Goal: Information Seeking & Learning: Learn about a topic

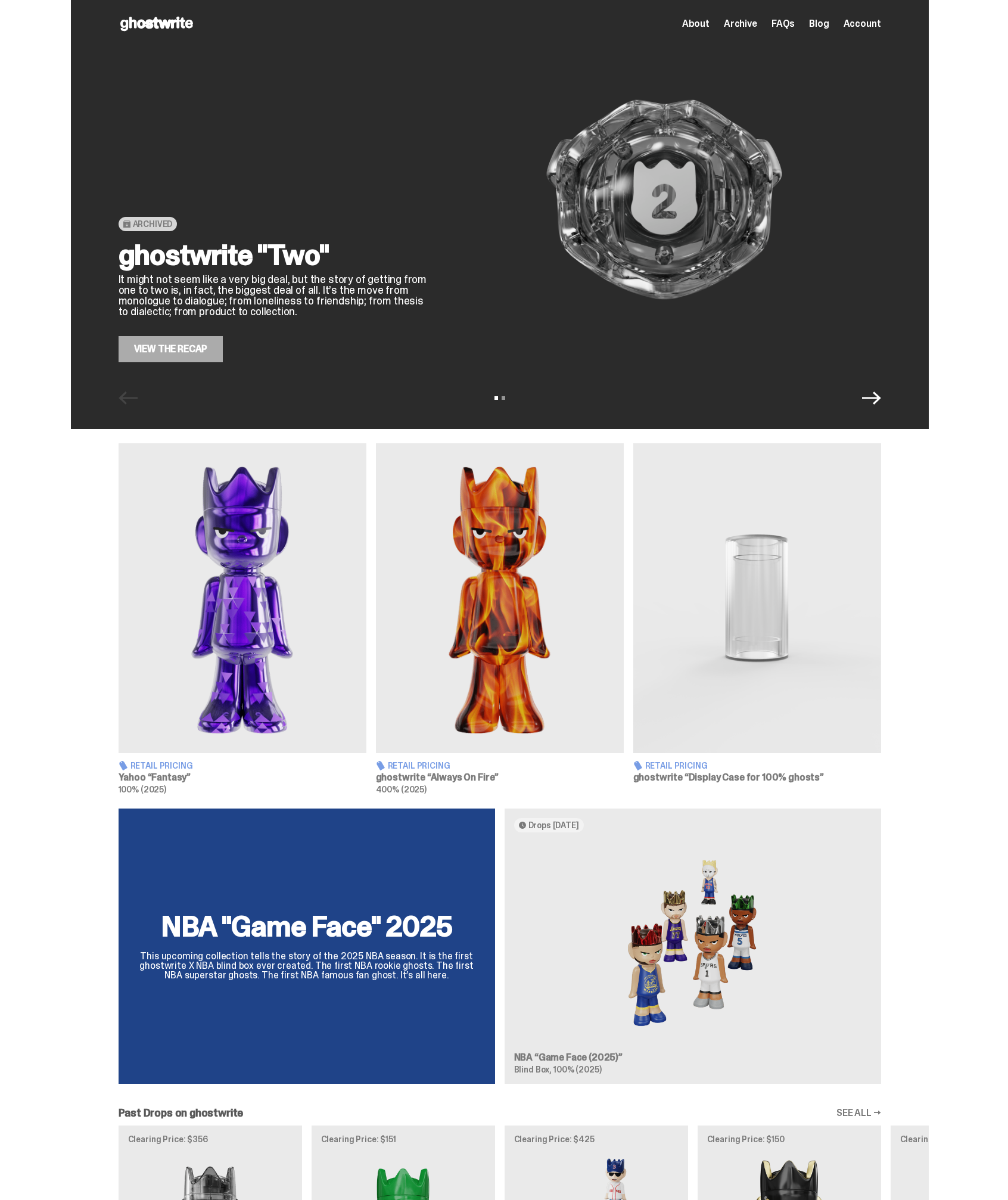
click at [998, 613] on div "Retail Pricing Yahoo “Fantasy” 100% (2025) Retail Pricing ghostwrite “Always On…" at bounding box center [499, 618] width 999 height 351
click at [470, 600] on img at bounding box center [500, 597] width 248 height 310
click at [319, 608] on img at bounding box center [242, 597] width 248 height 310
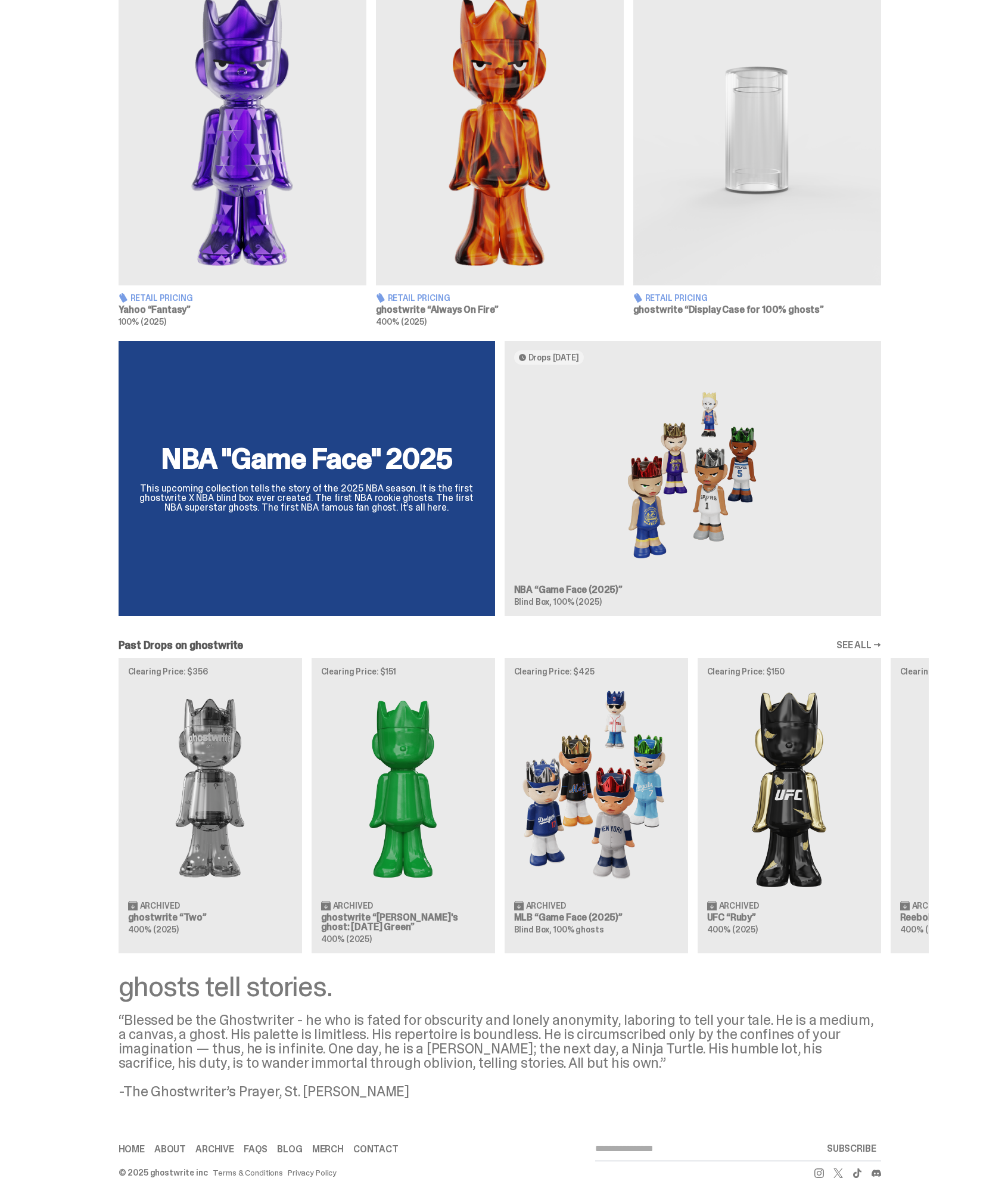
scroll to position [470, 0]
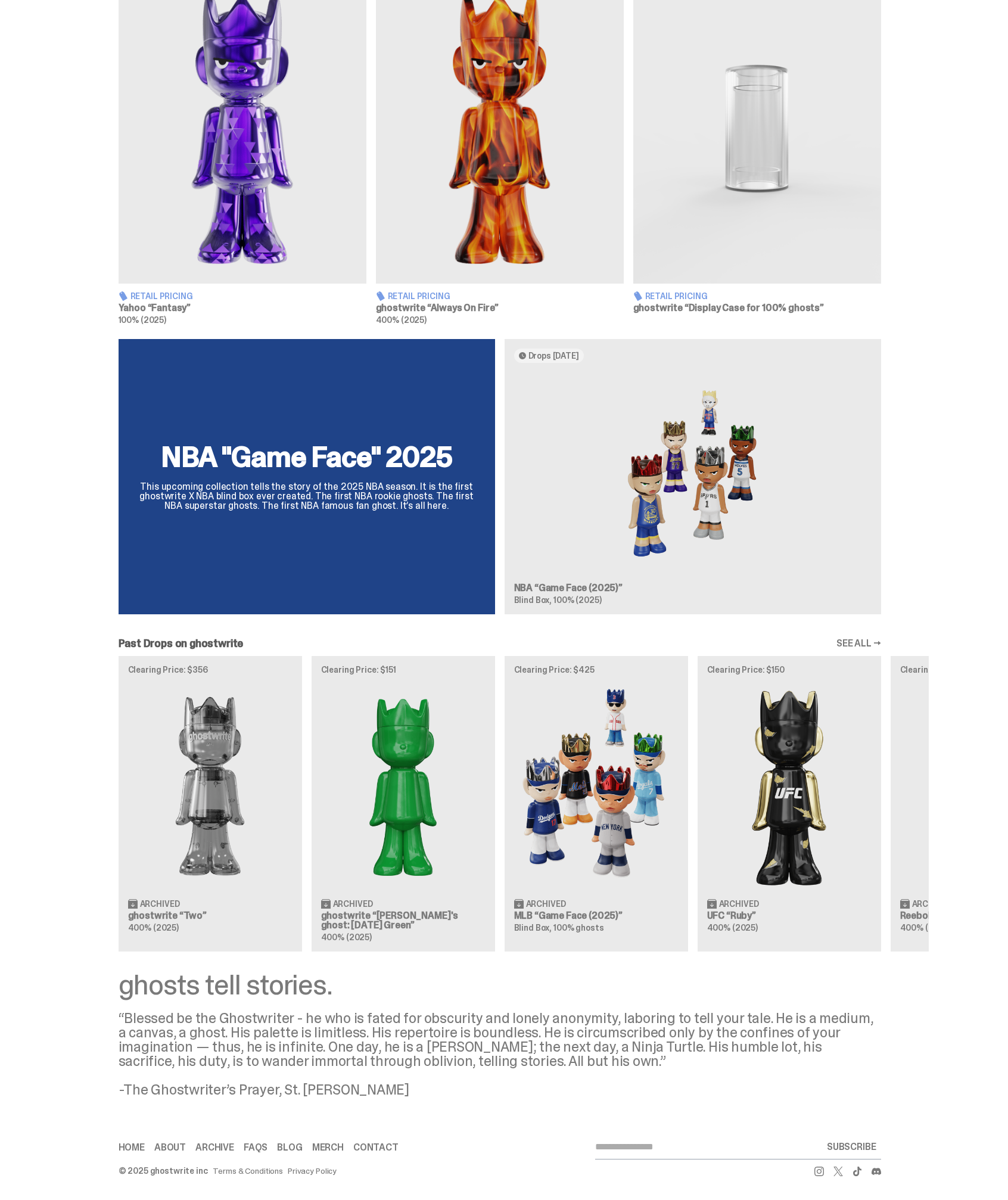
click at [253, 798] on div "Clearing Price: $356 Archived ghostwrite “Two” 400% (2025) Clearing Price: $151…" at bounding box center [500, 804] width 858 height 296
